Goal: Transaction & Acquisition: Purchase product/service

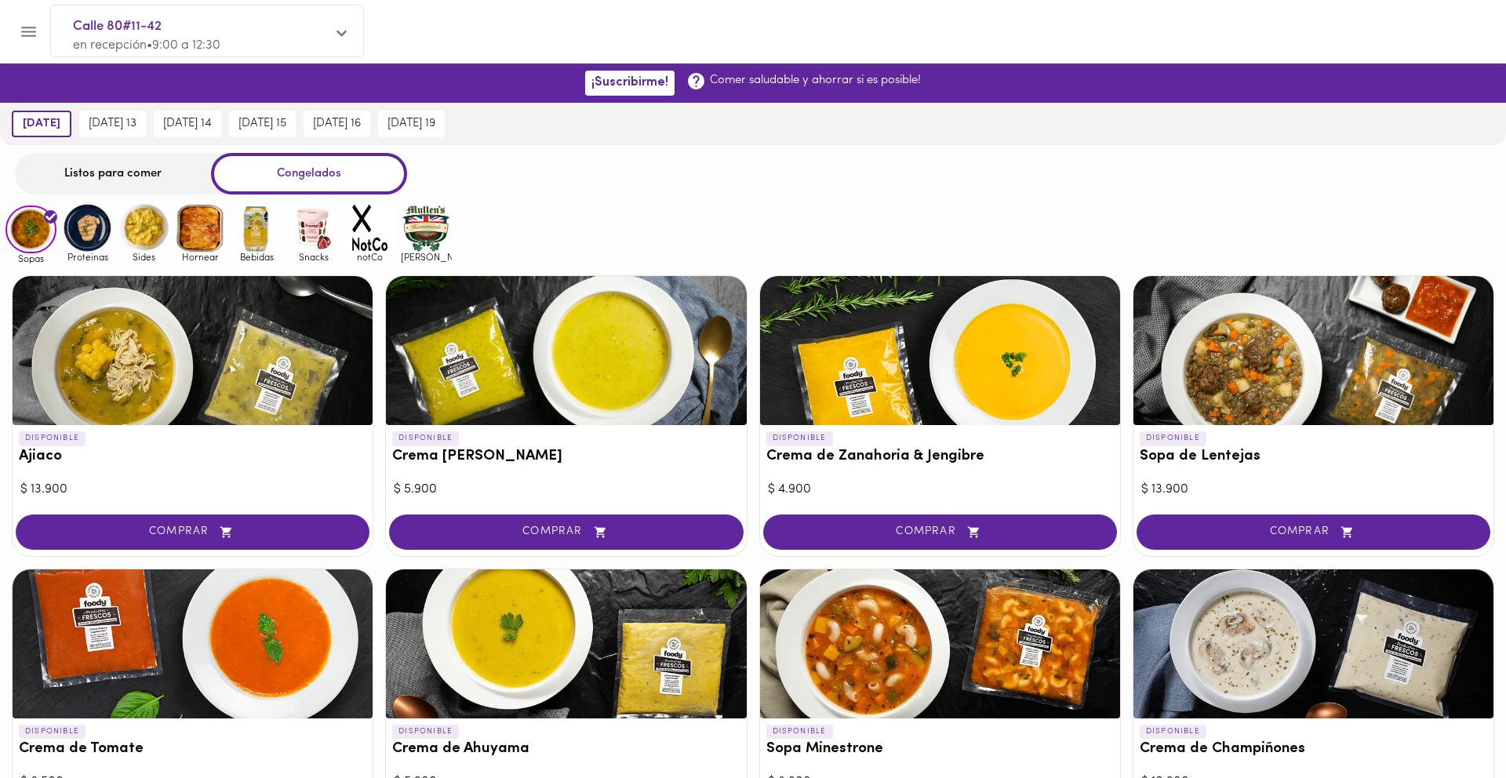
click at [267, 238] on img at bounding box center [256, 227] width 51 height 51
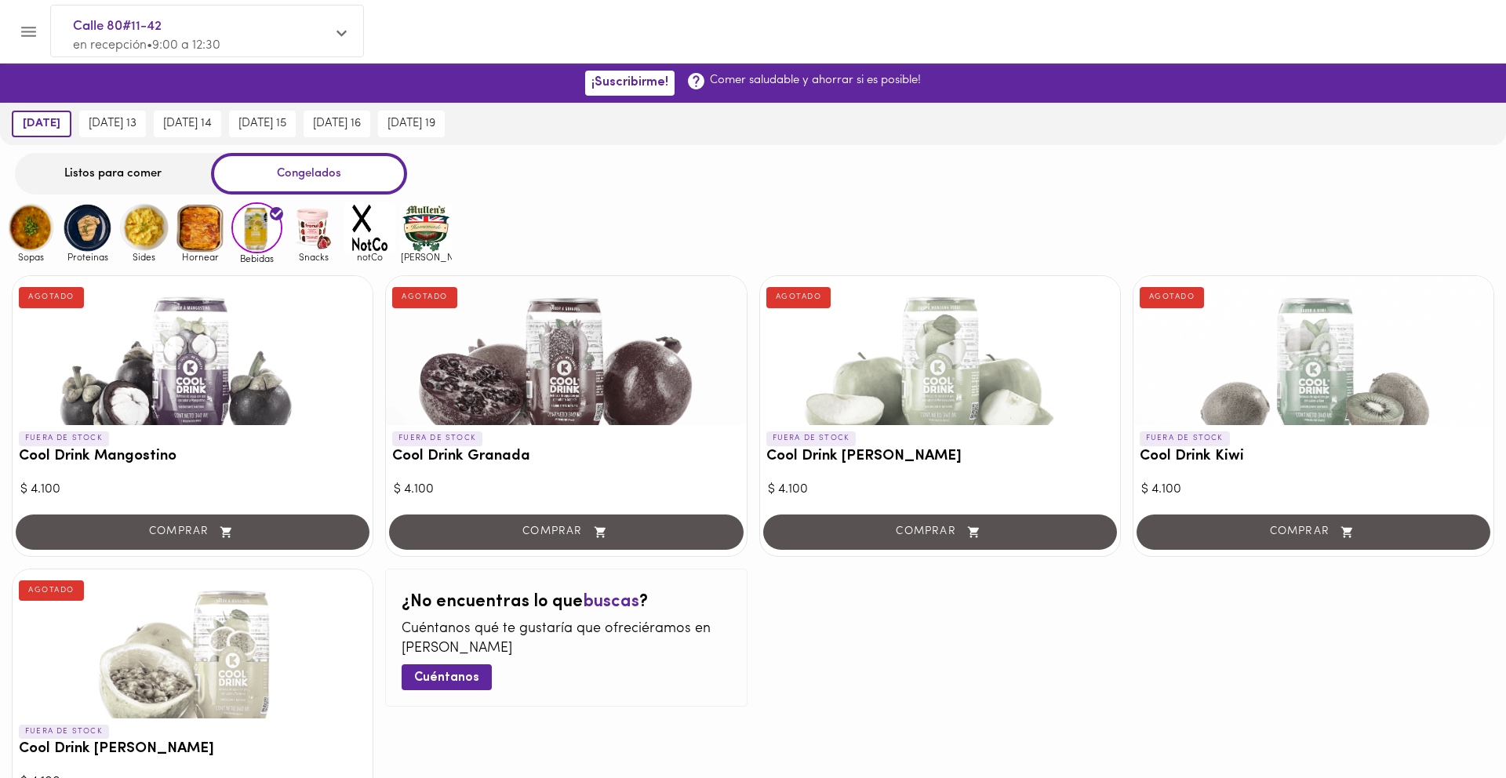
click at [293, 227] on img at bounding box center [313, 227] width 51 height 51
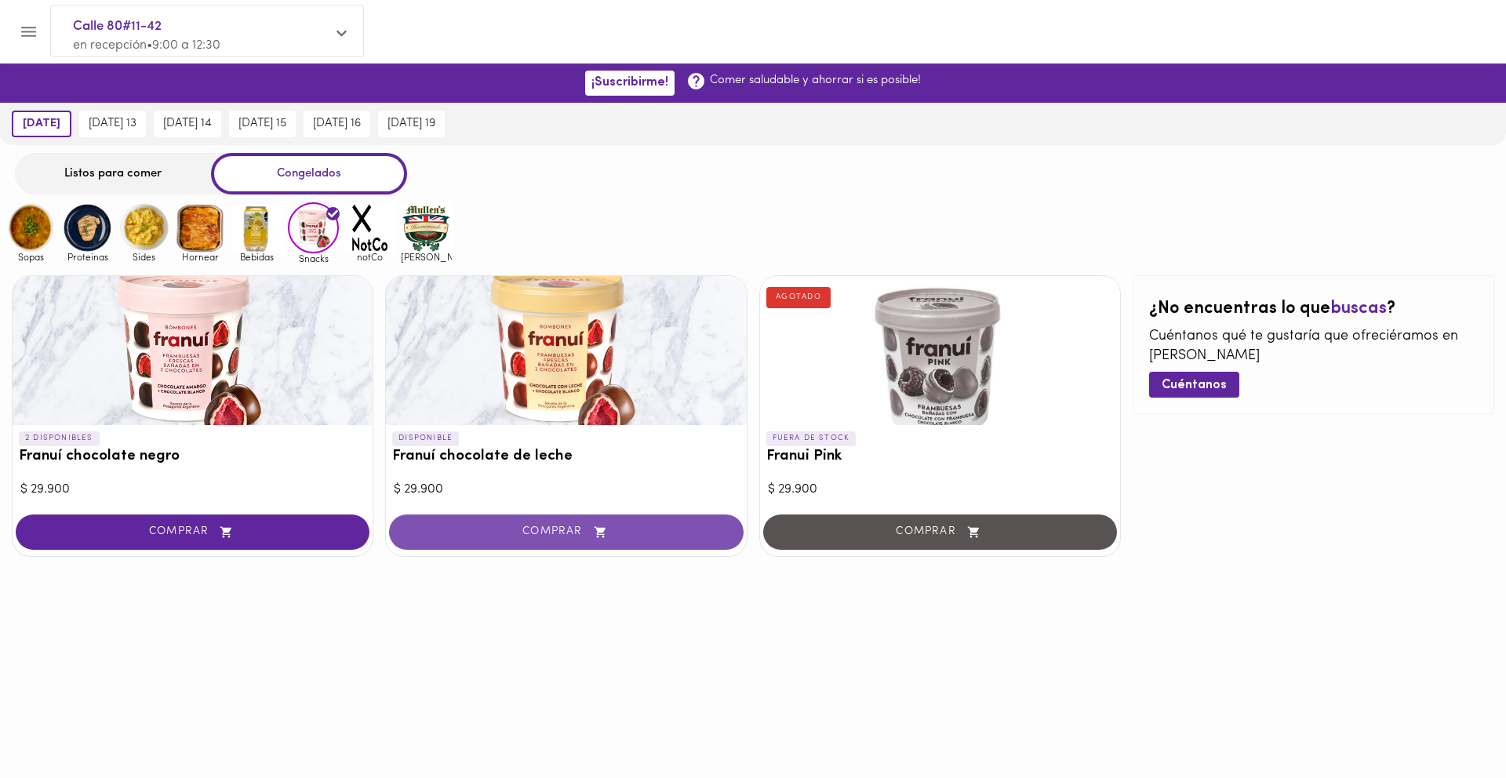
click at [526, 536] on span "COMPRAR" at bounding box center [566, 532] width 315 height 13
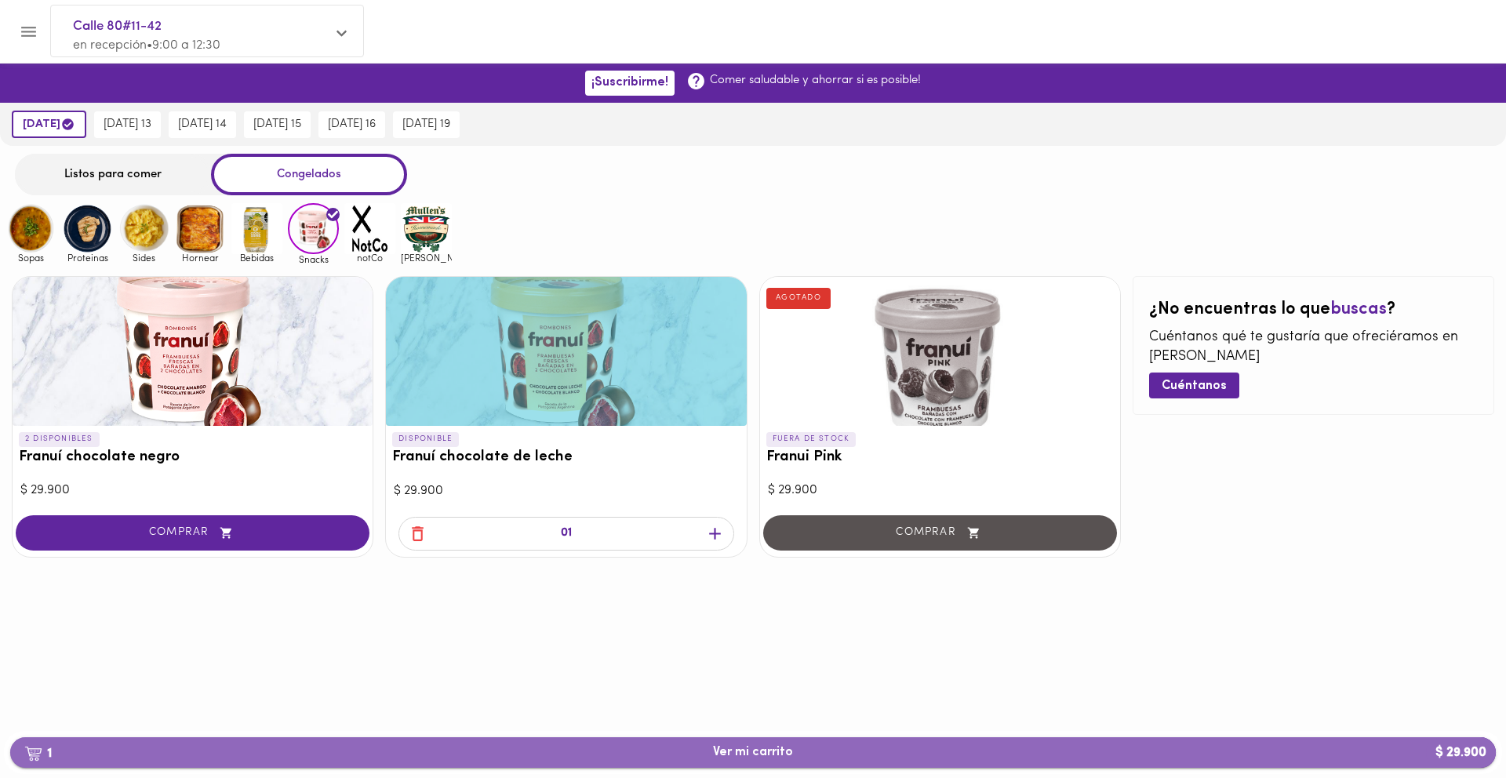
click at [677, 741] on button "1 Ver mi carrito $ 29.900" at bounding box center [753, 752] width 1486 height 31
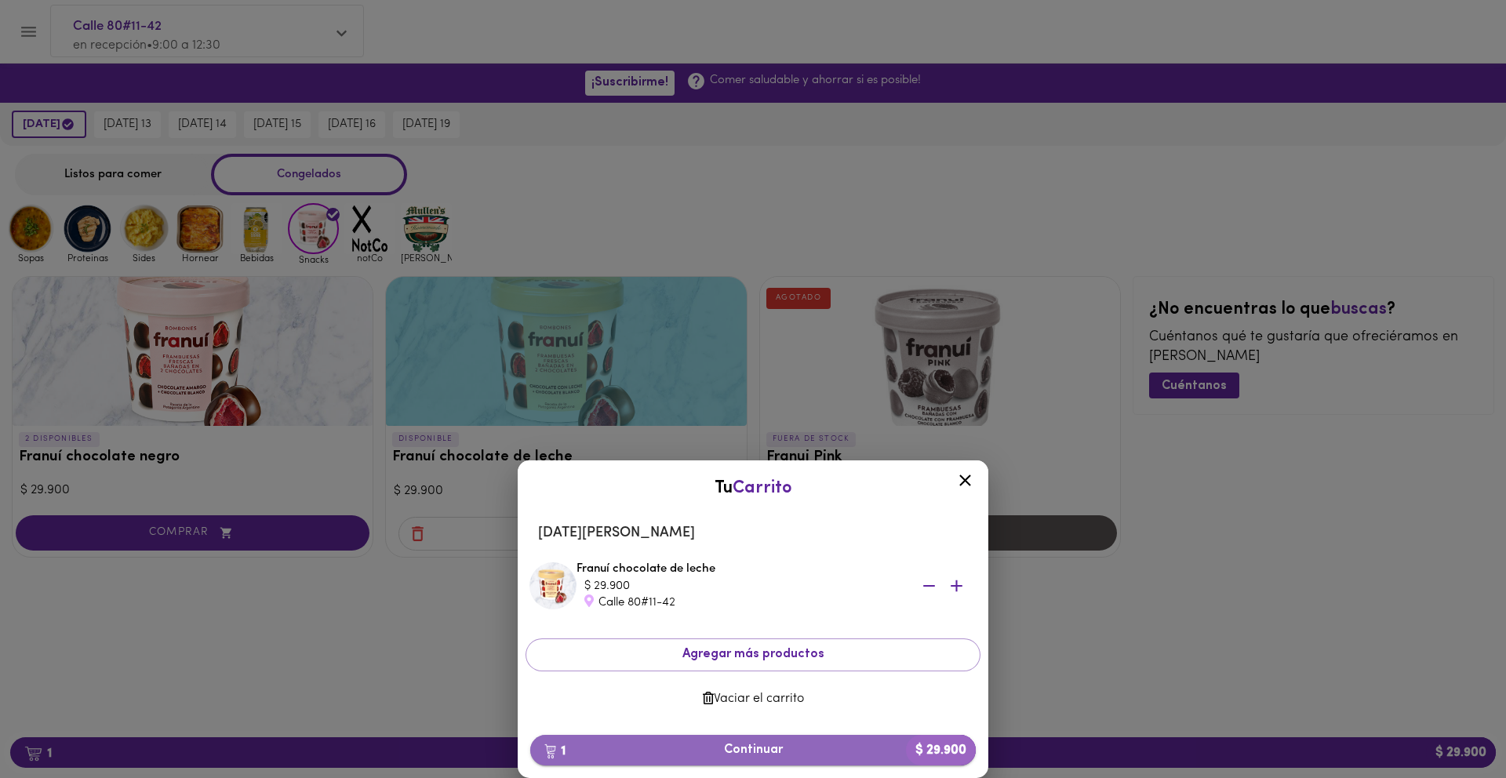
click at [788, 753] on span "1 Continuar $ 29.900" at bounding box center [753, 750] width 420 height 15
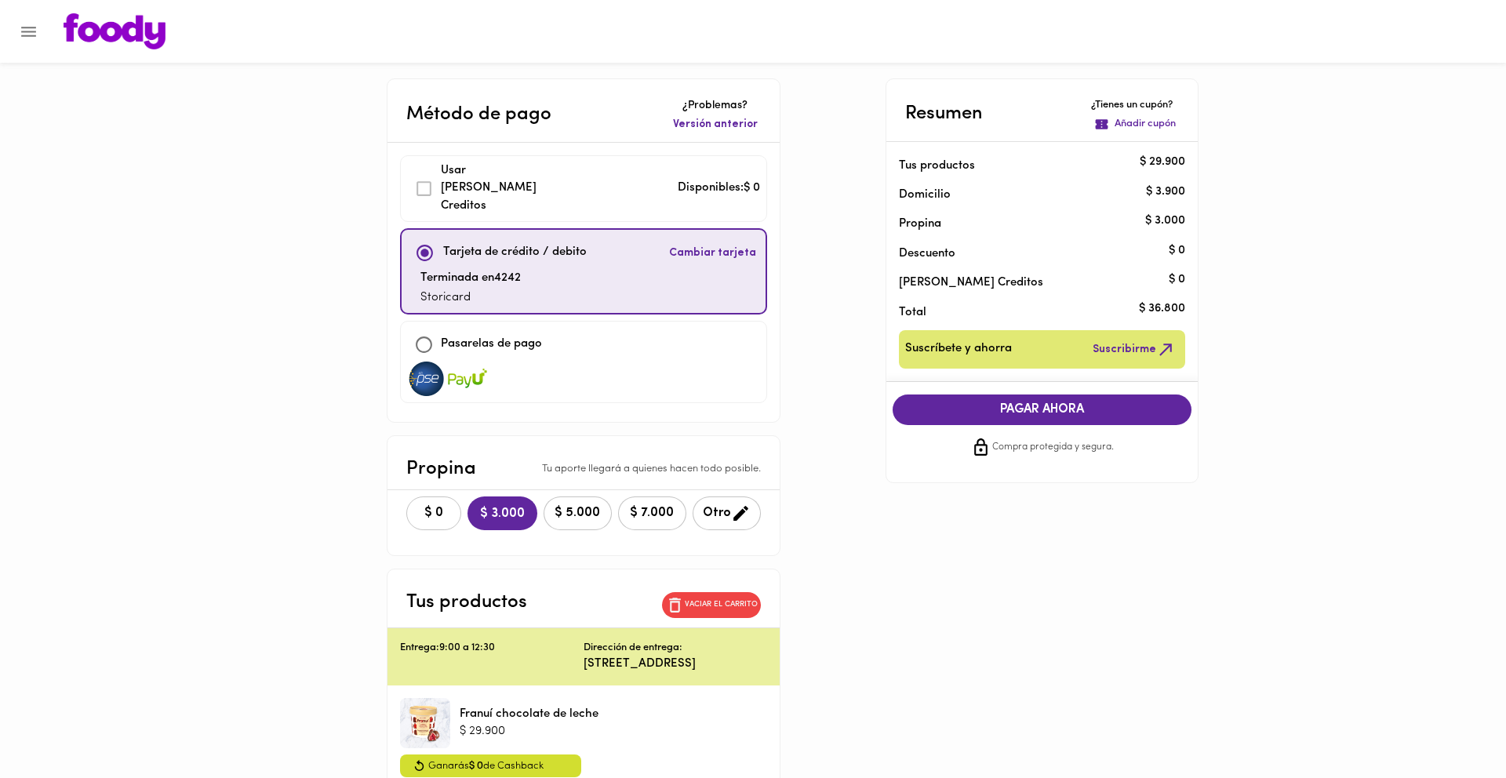
click at [417, 506] on span "$ 0" at bounding box center [434, 513] width 35 height 15
click at [988, 407] on span "PAGAR AHORA" at bounding box center [1042, 409] width 268 height 15
